Goal: Answer question/provide support: Share knowledge or assist other users

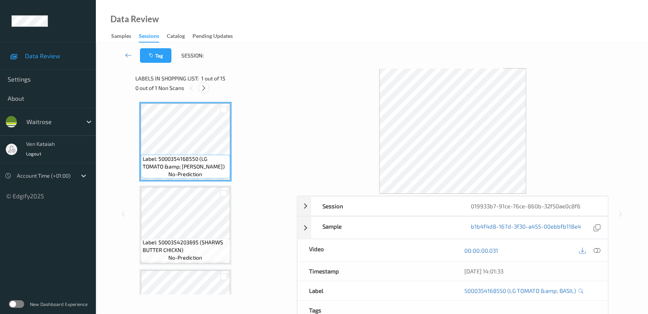
click at [204, 88] on icon at bounding box center [204, 88] width 7 height 7
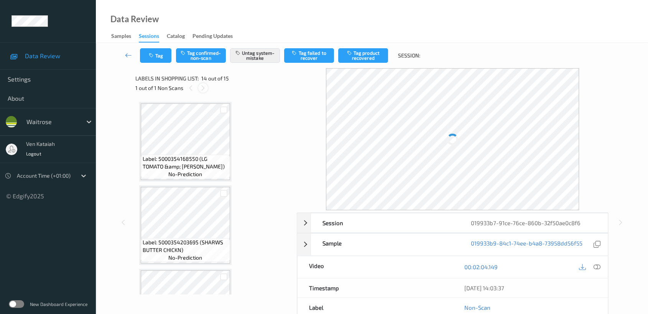
scroll to position [1003, 0]
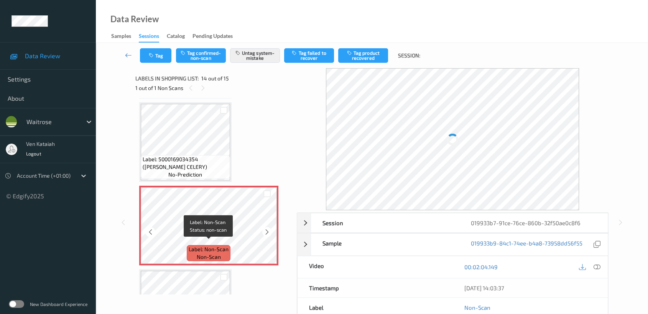
click at [209, 256] on span "non-scan" at bounding box center [209, 257] width 24 height 8
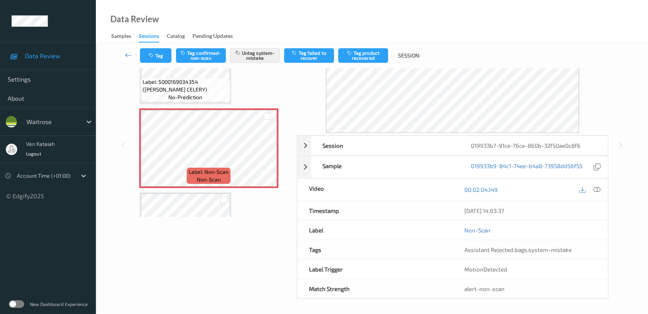
scroll to position [0, 0]
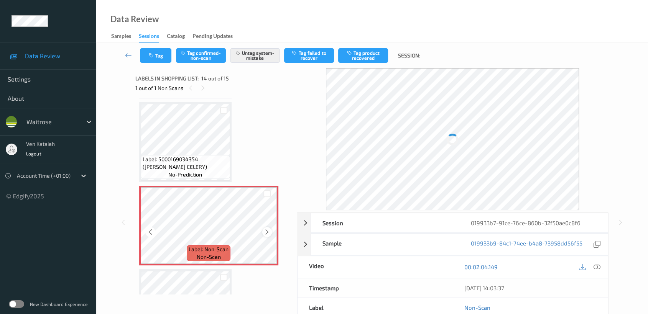
click at [266, 229] on icon at bounding box center [267, 232] width 7 height 7
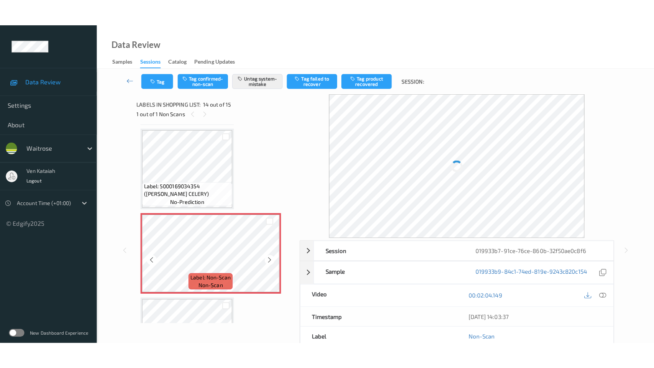
scroll to position [1056, 0]
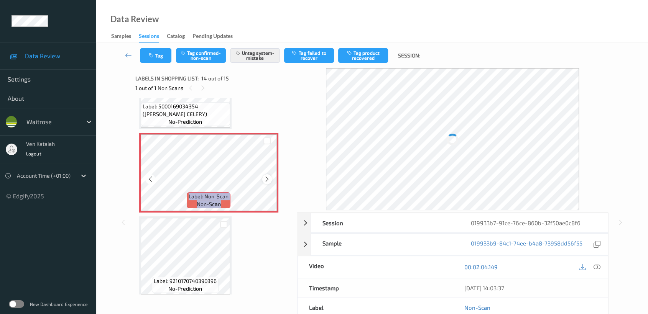
click at [265, 178] on icon at bounding box center [267, 179] width 7 height 7
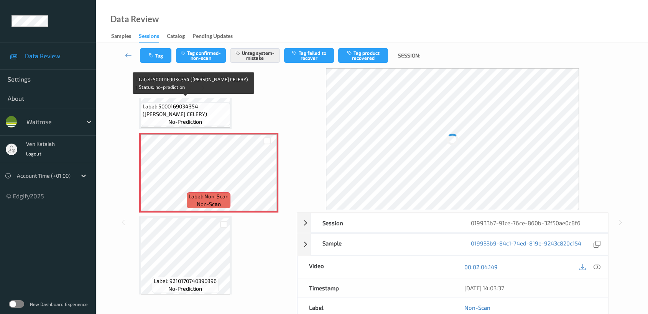
click at [206, 108] on span "Label: 5000169034354 ([PERSON_NAME] CELERY)" at bounding box center [186, 110] width 86 height 15
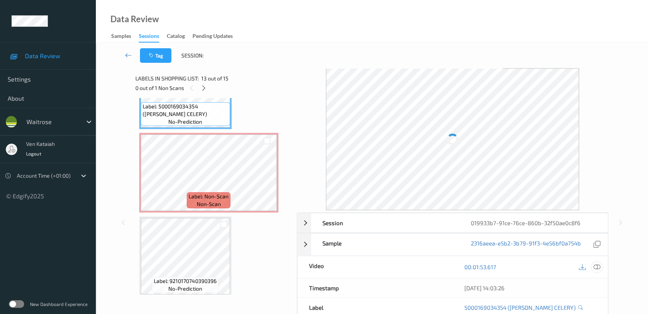
click at [597, 268] on icon at bounding box center [597, 267] width 7 height 7
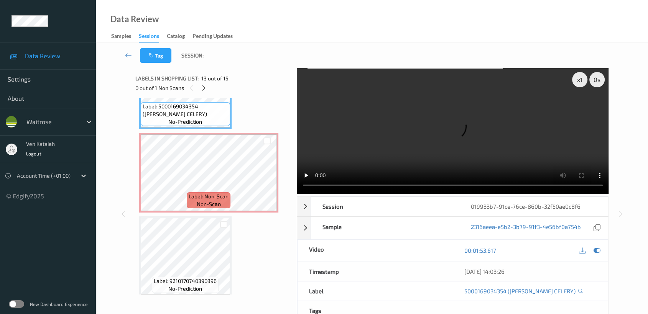
scroll to position [1002, 0]
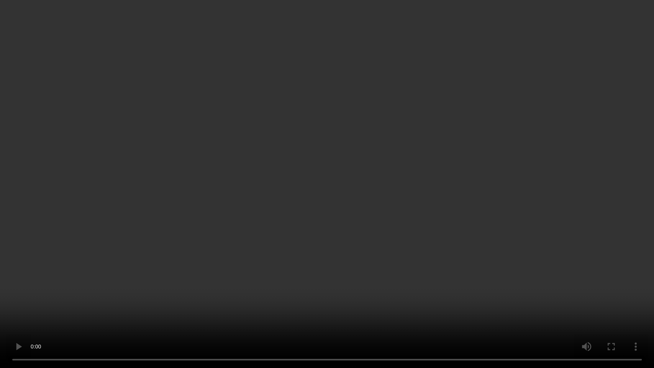
click at [366, 280] on video at bounding box center [327, 184] width 654 height 368
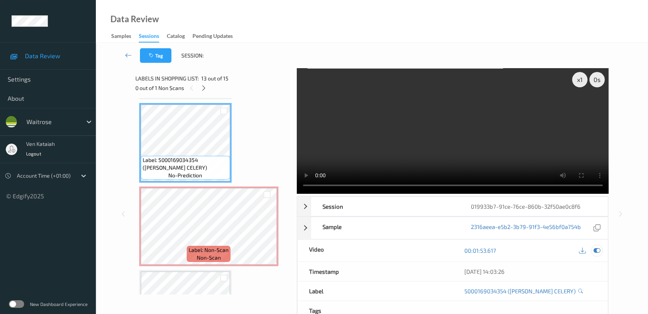
click at [593, 250] on div at bounding box center [597, 251] width 10 height 10
